Goal: Task Accomplishment & Management: Manage account settings

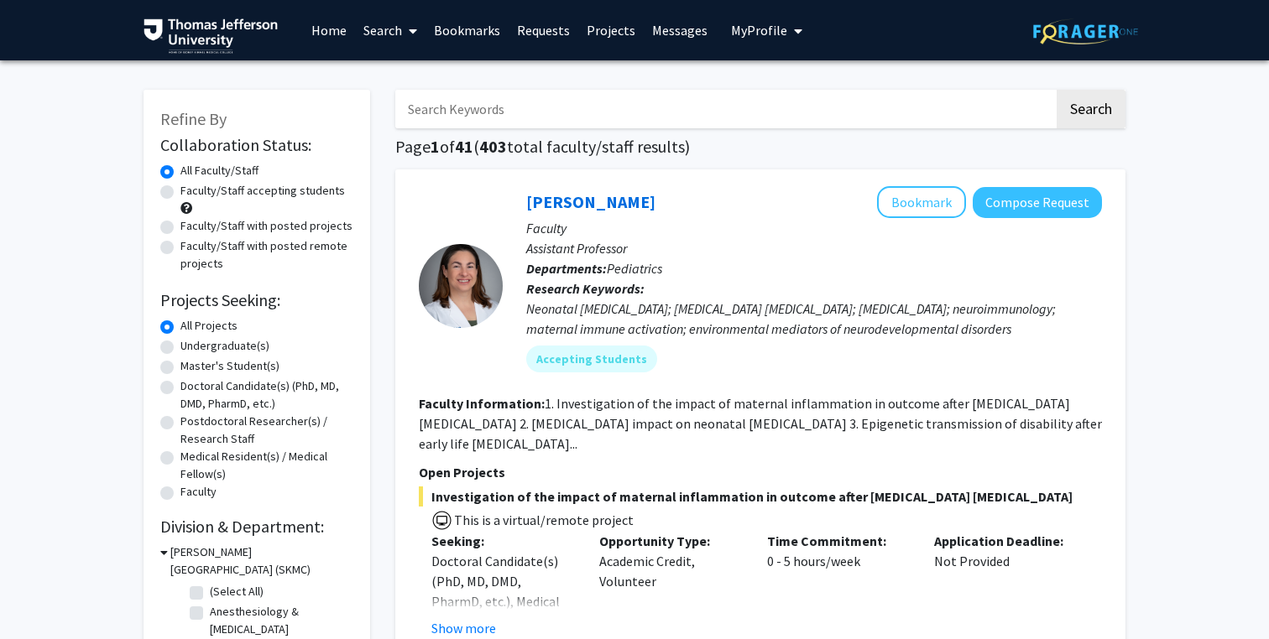
click at [319, 31] on link "Home" at bounding box center [329, 30] width 52 height 59
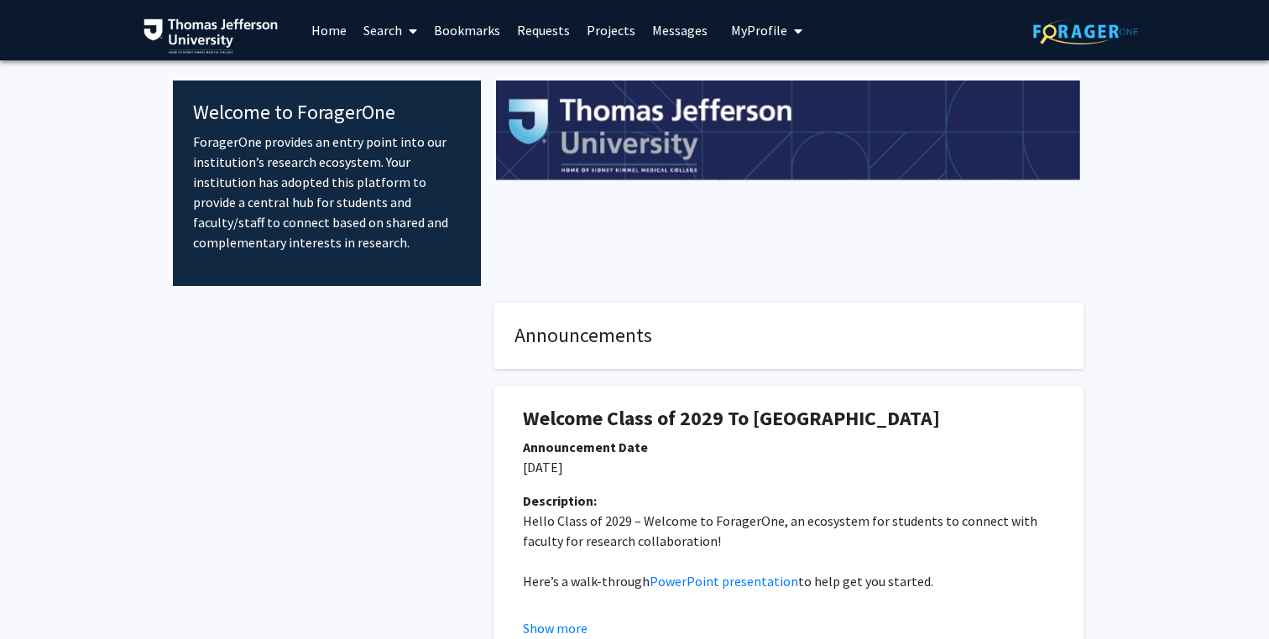
click at [399, 36] on link "Search" at bounding box center [390, 30] width 70 height 59
click at [418, 81] on span "Faculty/Staff" at bounding box center [416, 77] width 123 height 34
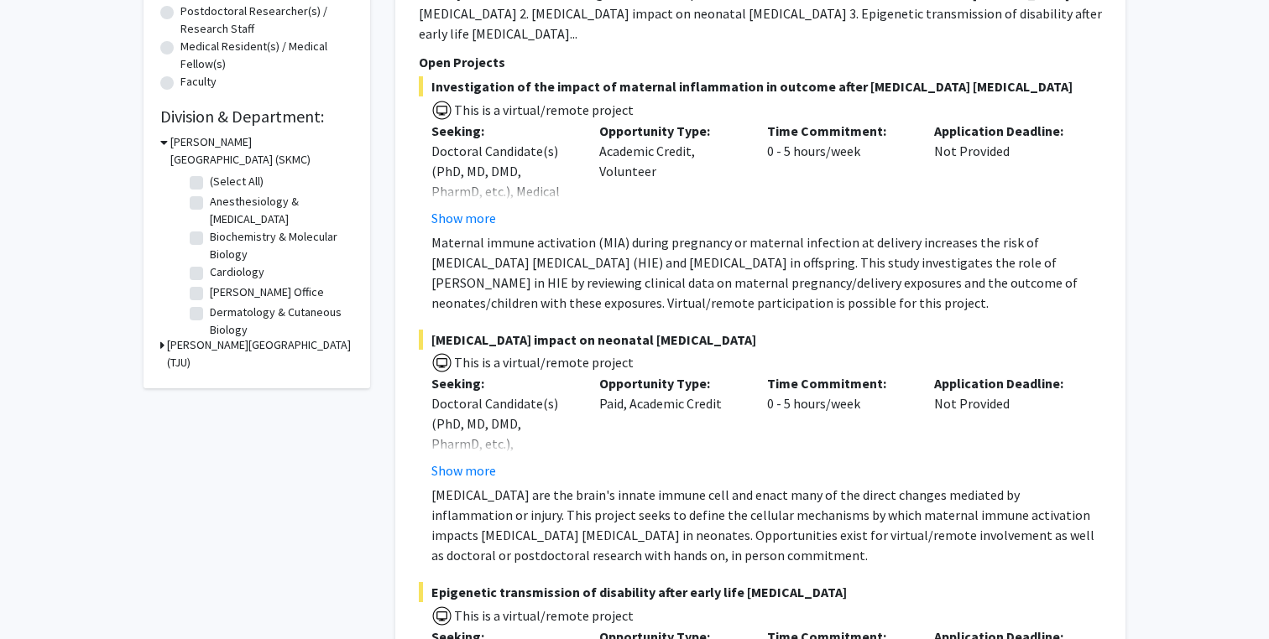
scroll to position [409, 0]
click at [479, 212] on button "Show more" at bounding box center [463, 219] width 65 height 20
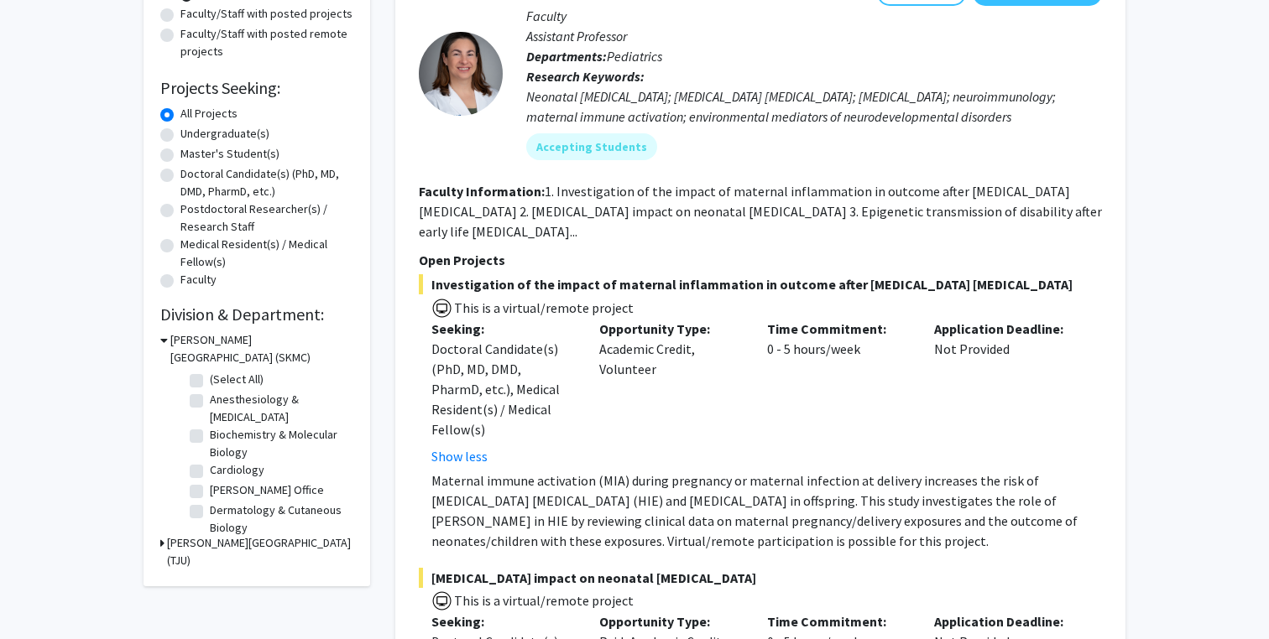
scroll to position [0, 0]
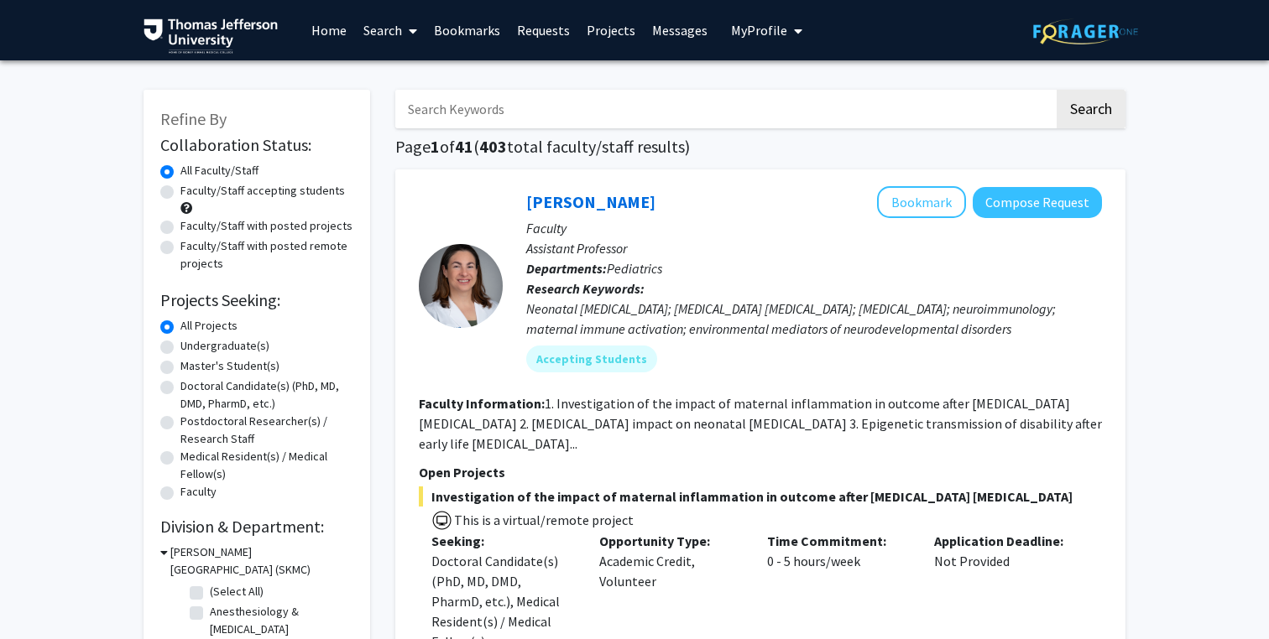
click at [737, 35] on span "My Profile" at bounding box center [759, 30] width 56 height 17
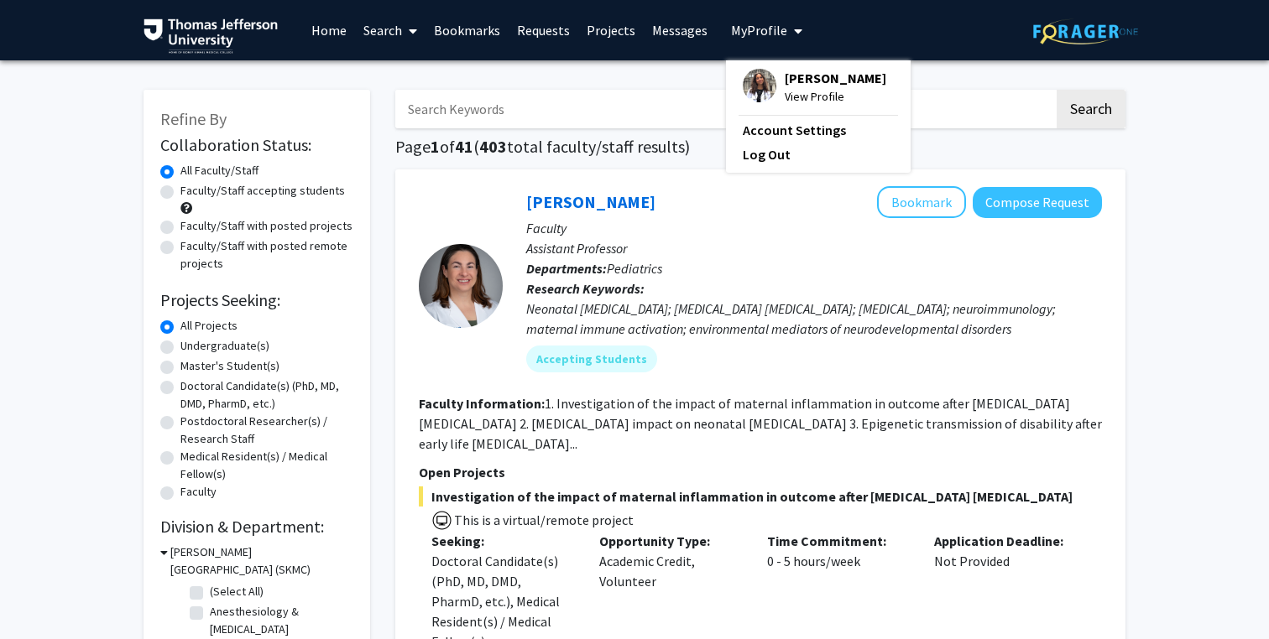
click at [784, 78] on span "[PERSON_NAME]" at bounding box center [835, 78] width 102 height 18
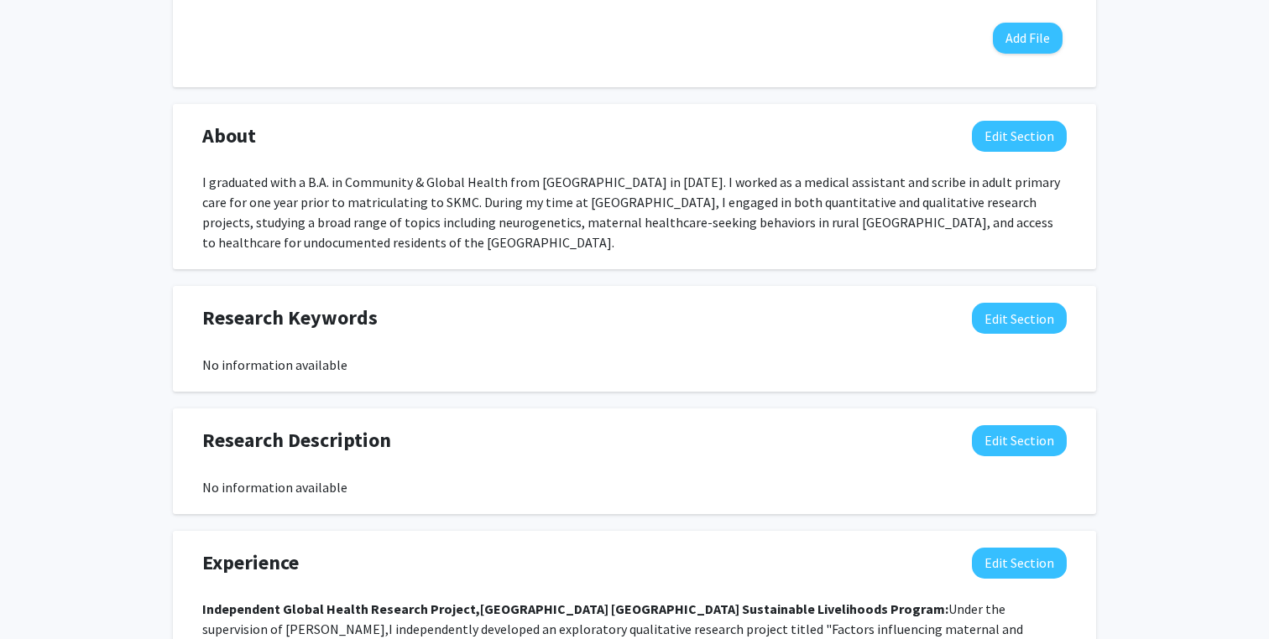
scroll to position [622, 0]
click at [1020, 140] on button "Edit Section" at bounding box center [1019, 137] width 95 height 31
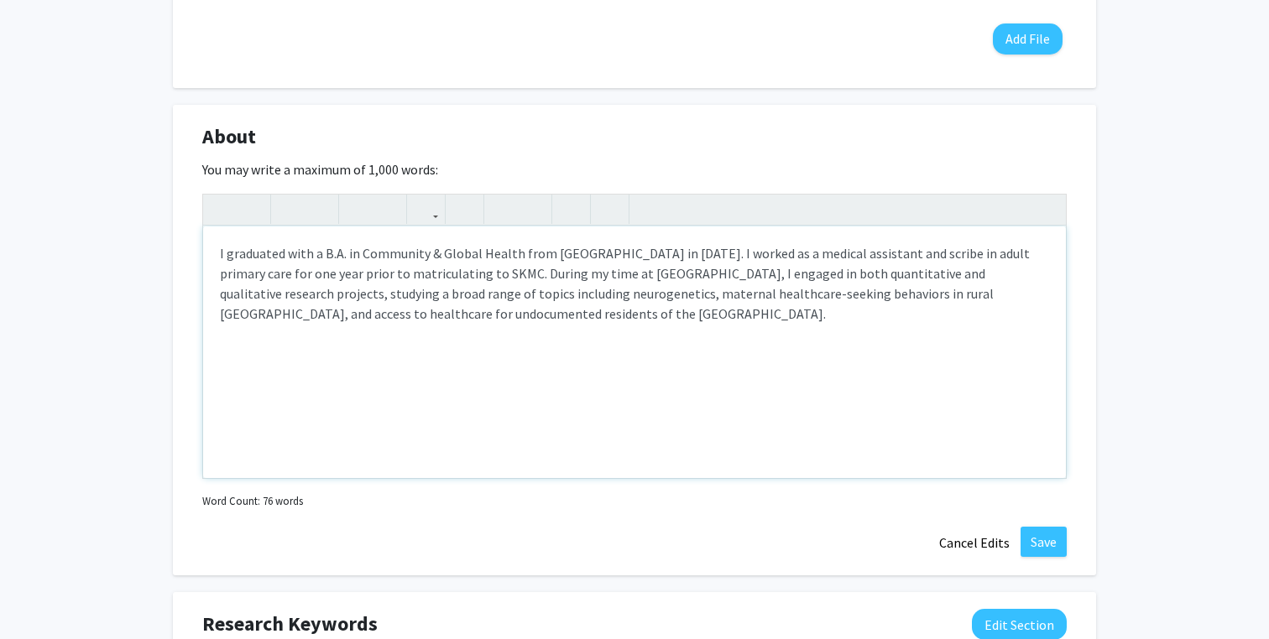
click at [707, 293] on div "I graduated with a B.A. in Community & Global Health from [GEOGRAPHIC_DATA] in …" at bounding box center [634, 353] width 862 height 252
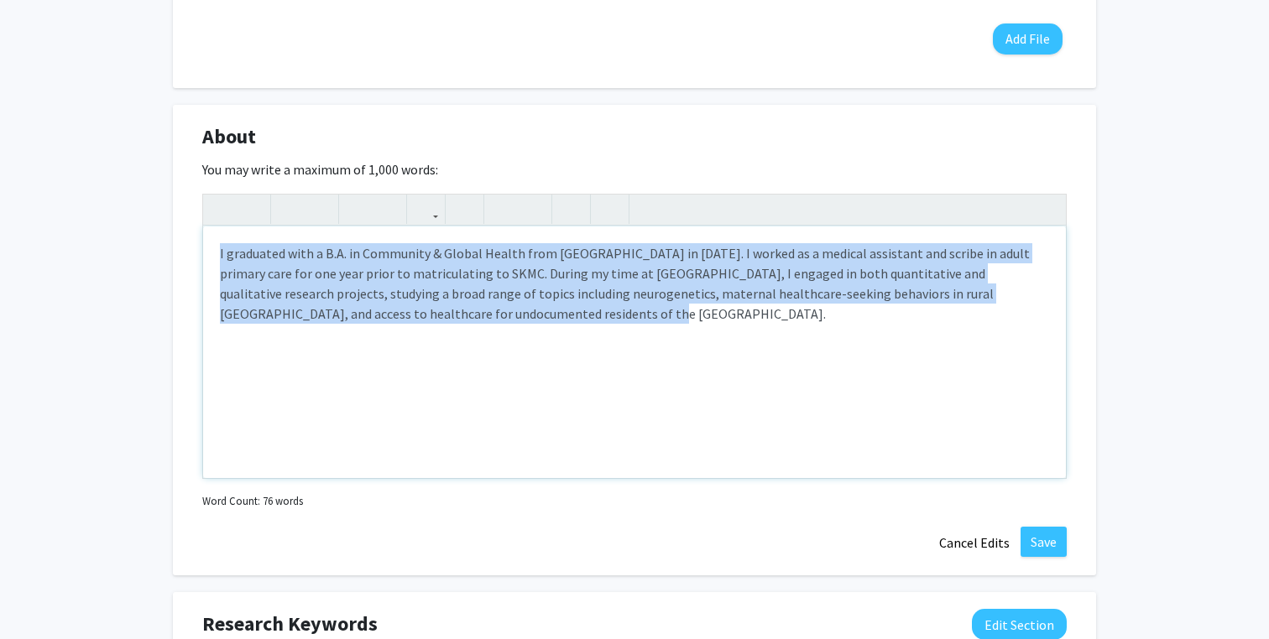
click at [565, 288] on div "I graduated with a B.A. in Community & Global Health from [GEOGRAPHIC_DATA] in …" at bounding box center [634, 353] width 862 height 252
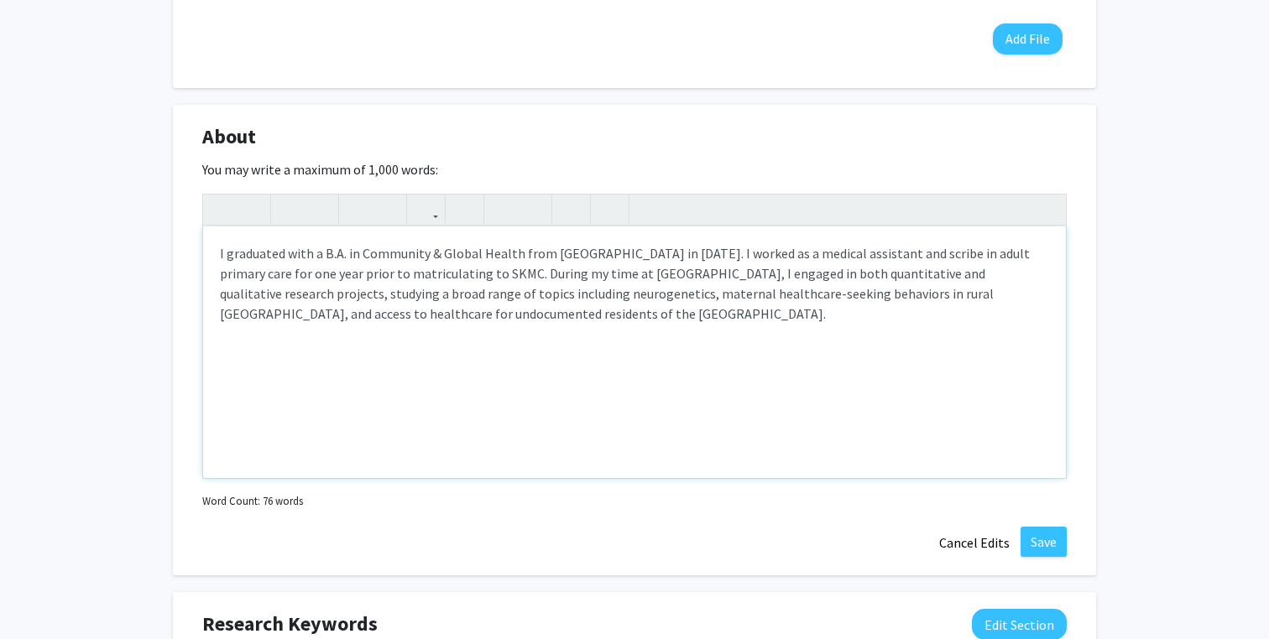
click at [782, 268] on div "I graduated with a B.A. in Community & Global Health from [GEOGRAPHIC_DATA] in …" at bounding box center [634, 353] width 862 height 252
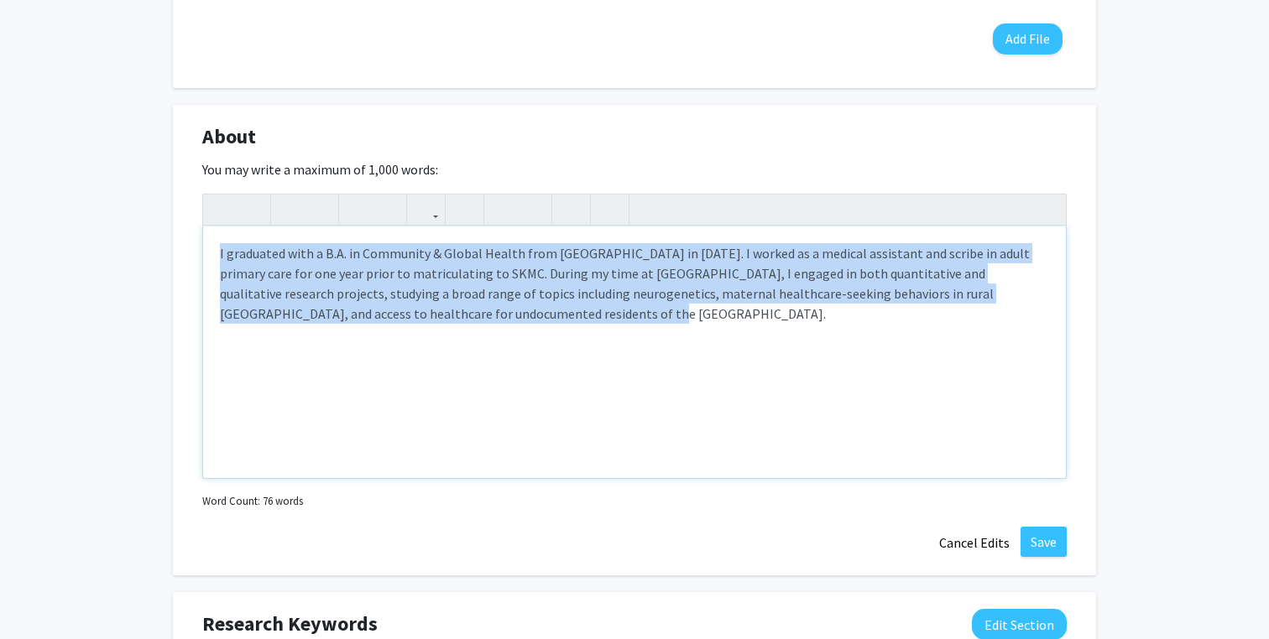
click at [675, 284] on div "I graduated with a B.A. in Community & Global Health from [GEOGRAPHIC_DATA] in …" at bounding box center [634, 353] width 862 height 252
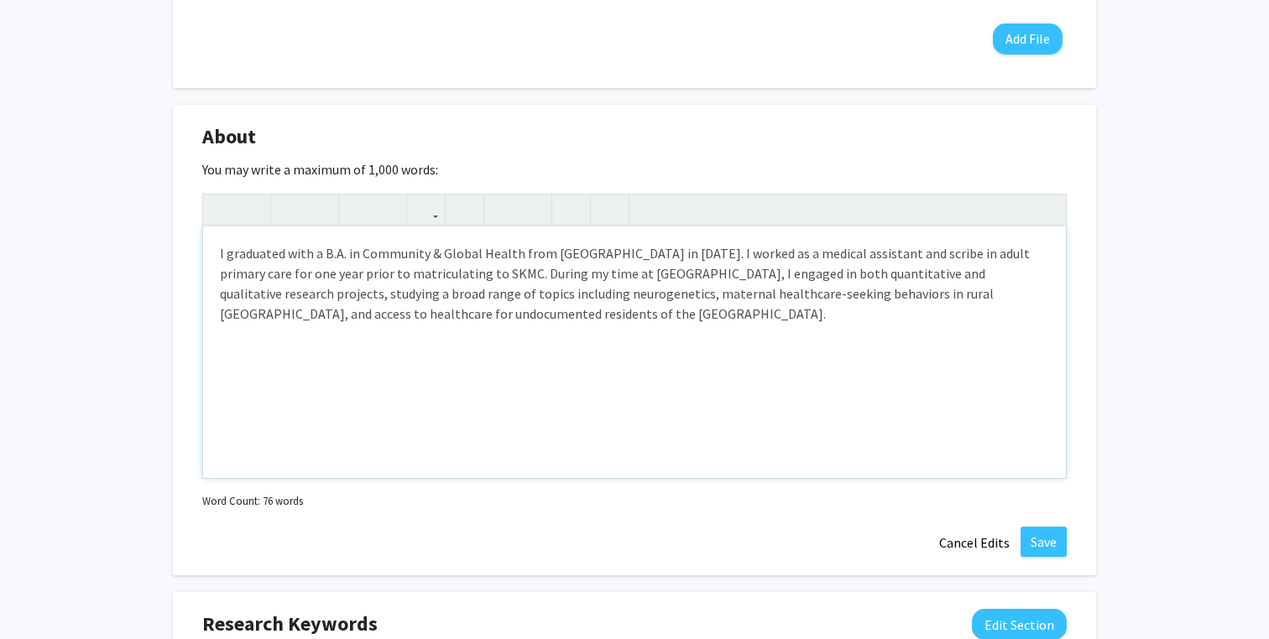
click at [519, 304] on div "I graduated with a B.A. in Community & Global Health from [GEOGRAPHIC_DATA] in …" at bounding box center [634, 353] width 862 height 252
click at [999, 274] on div "I graduated with a B.A. in Community & Global Health from [GEOGRAPHIC_DATA] in …" at bounding box center [634, 353] width 862 height 252
click at [650, 312] on div "I graduated with a B.A. in Community & Global Health from [GEOGRAPHIC_DATA] in …" at bounding box center [634, 353] width 862 height 252
click at [484, 299] on div "I graduated with a B.A. in Community & Global Health from [GEOGRAPHIC_DATA] in …" at bounding box center [634, 353] width 862 height 252
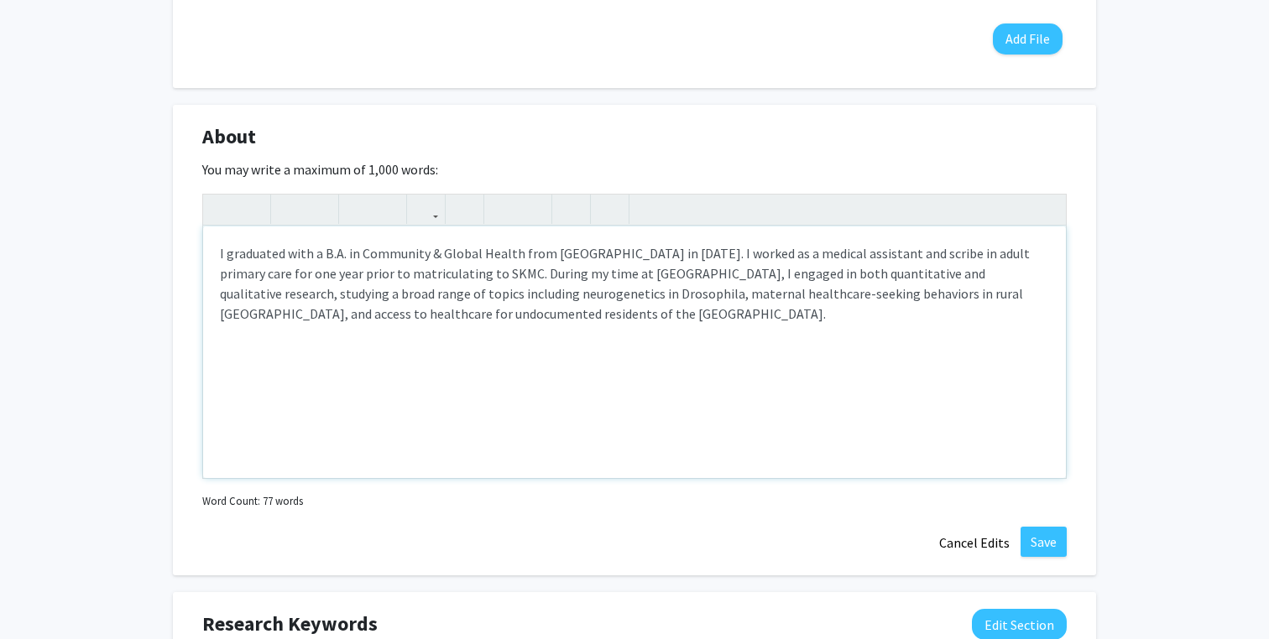
click at [530, 289] on div "I graduated with a B.A. in Community & Global Health from [GEOGRAPHIC_DATA] in …" at bounding box center [634, 353] width 862 height 252
type textarea "<p>I graduated with a B.A. in Community &amp; Global Health from [GEOGRAPHIC_DA…"
click at [567, 299] on p "I graduated with a B.A. in Community & Global Health from [GEOGRAPHIC_DATA] in …" at bounding box center [634, 283] width 829 height 81
click at [564, 310] on p "I graduated with a B.A. in Community & Global Health from [GEOGRAPHIC_DATA] in …" at bounding box center [634, 283] width 829 height 81
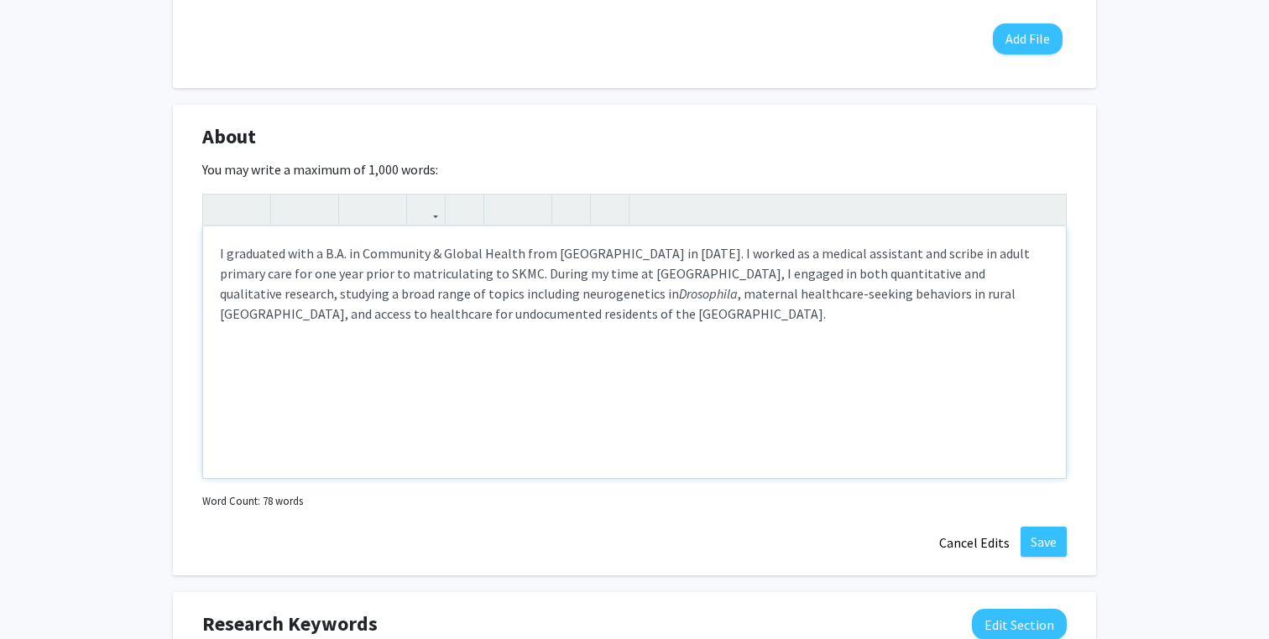
click at [680, 298] on p "I graduated with a B.A. in Community & Global Health from [GEOGRAPHIC_DATA] in …" at bounding box center [634, 283] width 829 height 81
click at [703, 301] on p "I graduated with a B.A. in Community & Global Health from [GEOGRAPHIC_DATA] in …" at bounding box center [634, 283] width 829 height 81
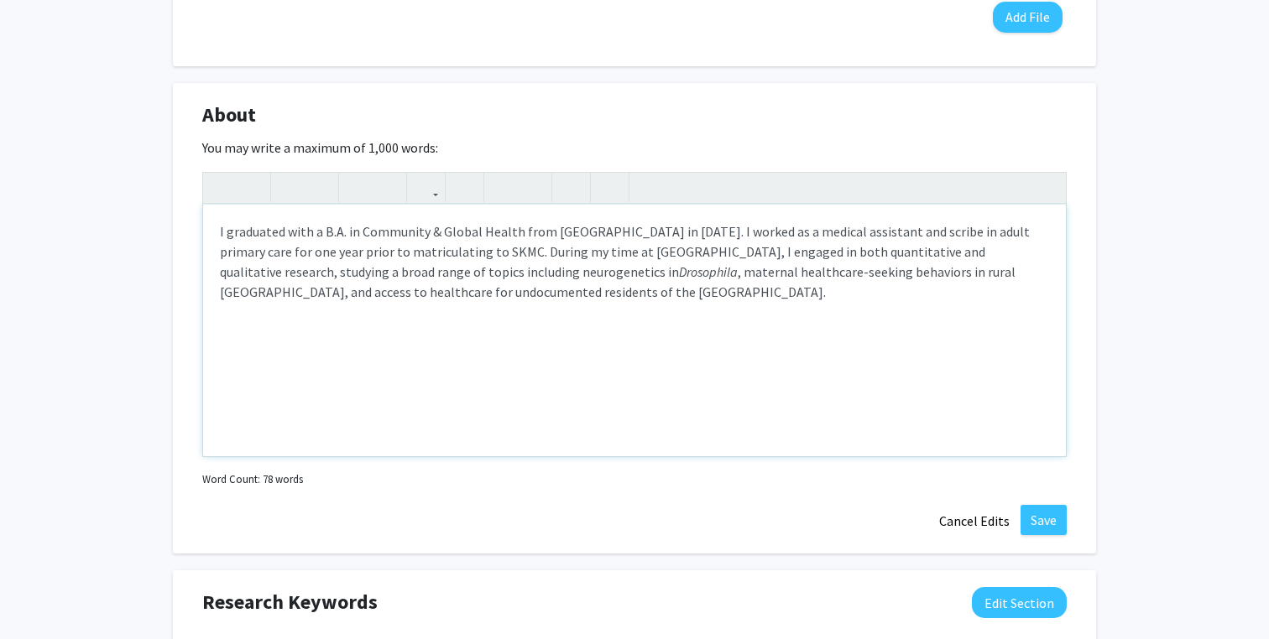
scroll to position [649, 0]
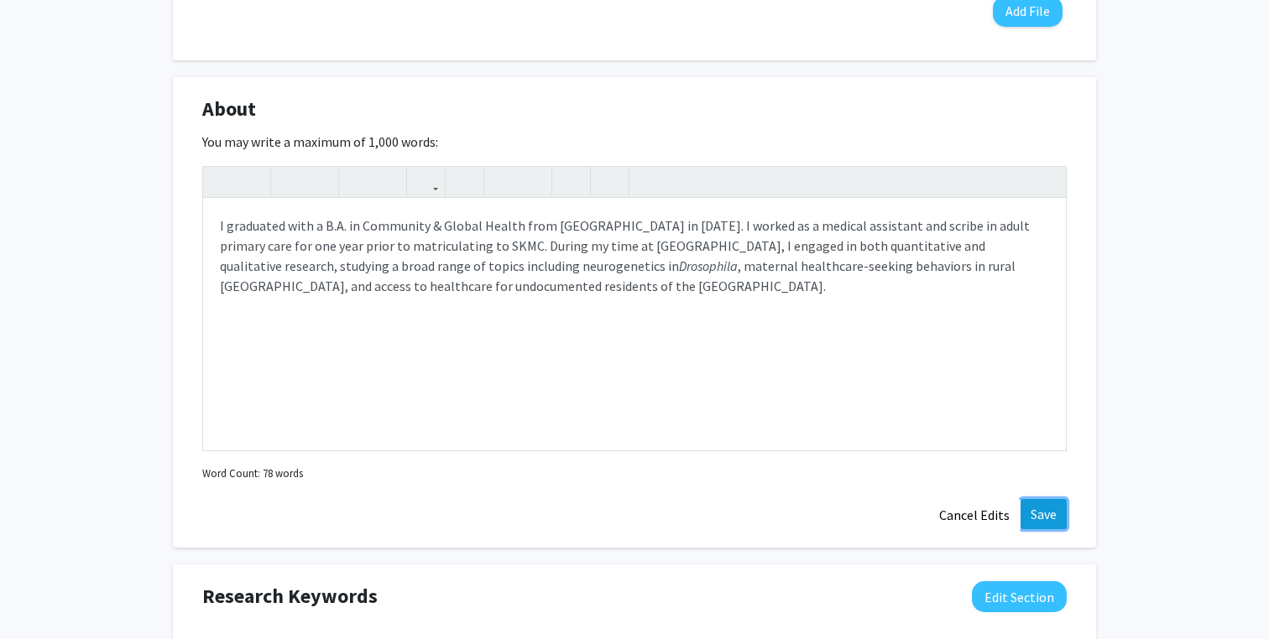
click at [1029, 507] on button "Save" at bounding box center [1043, 514] width 46 height 30
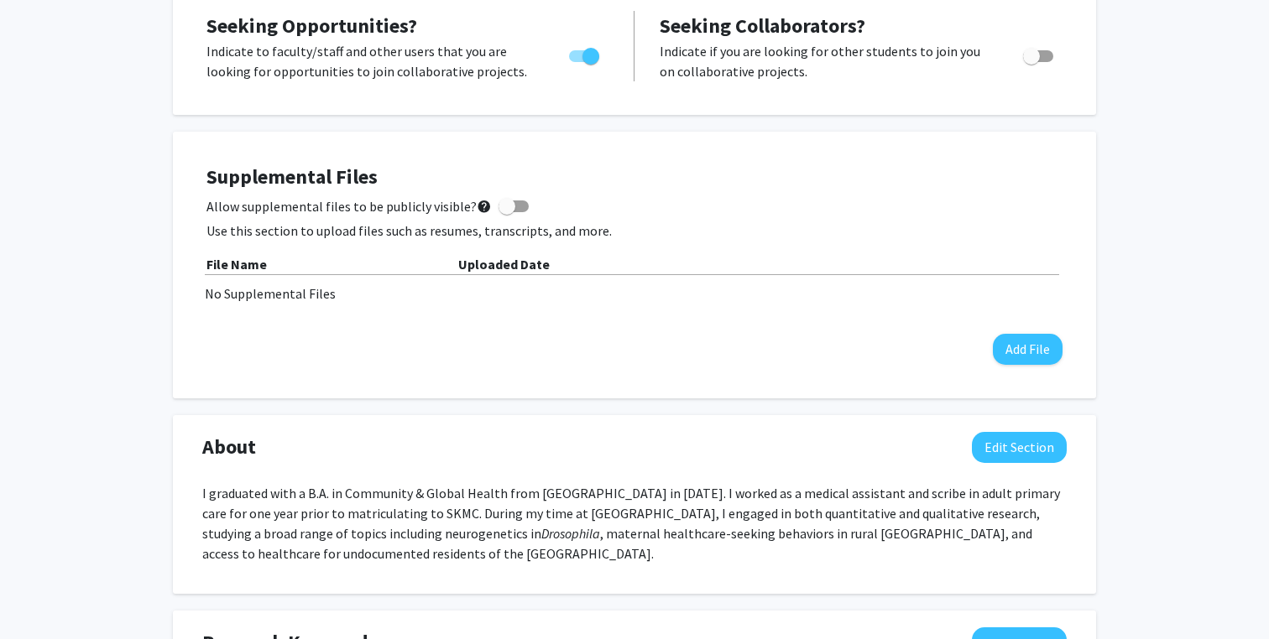
scroll to position [0, 0]
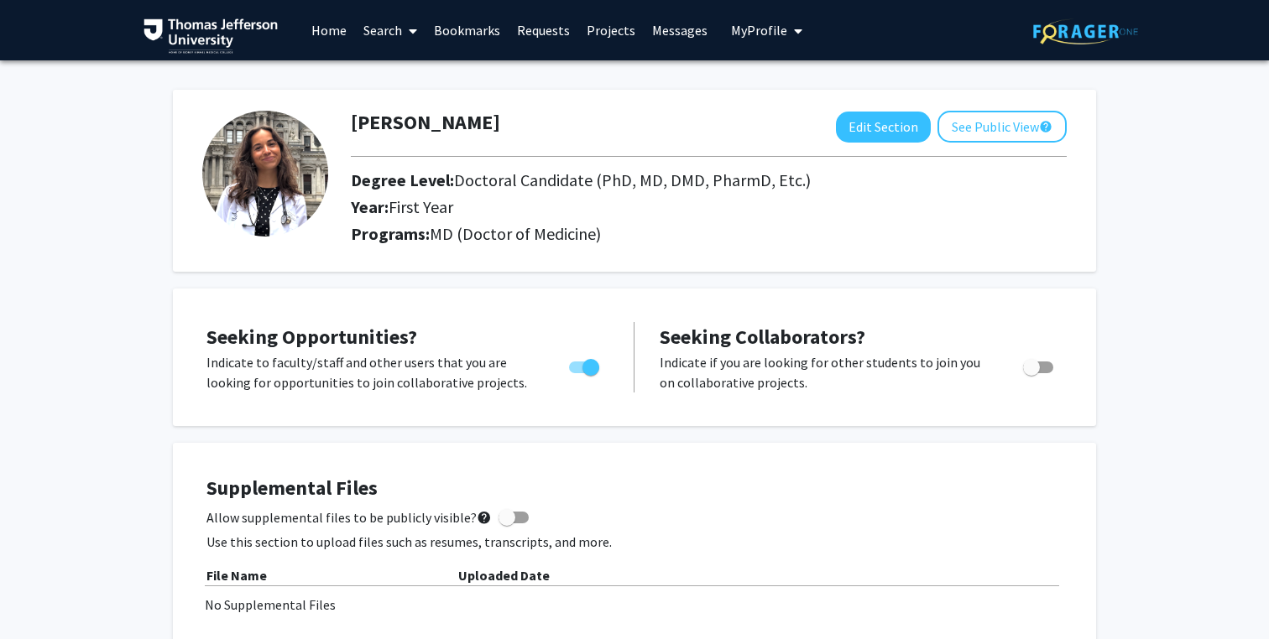
click at [341, 34] on link "Home" at bounding box center [329, 30] width 52 height 59
